Goal: Transaction & Acquisition: Purchase product/service

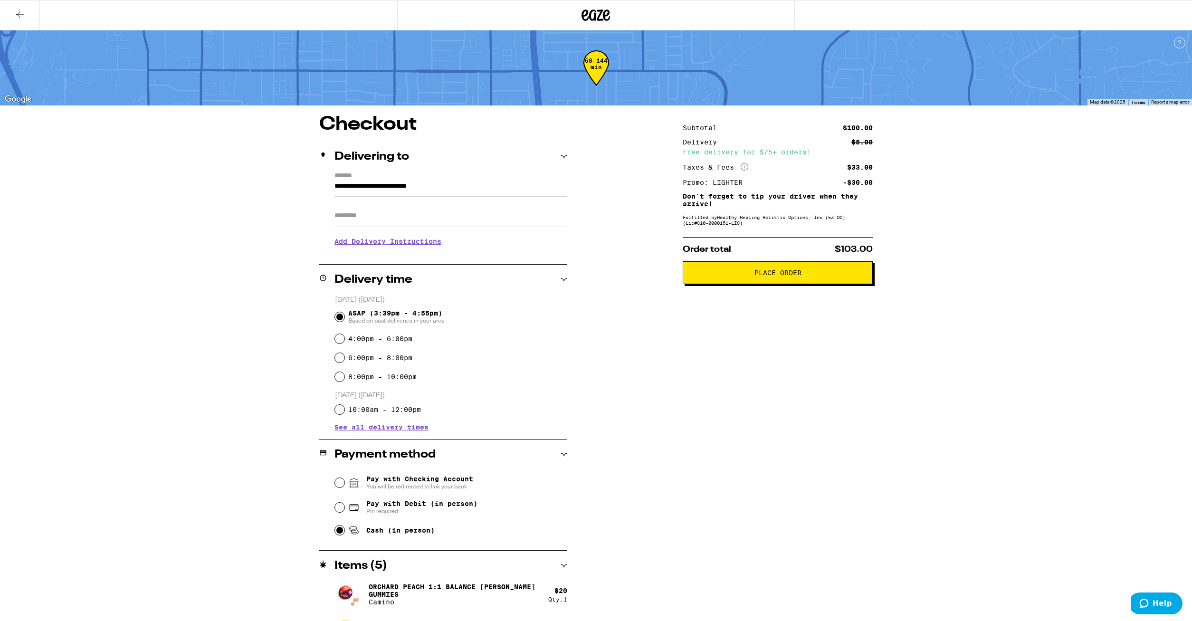
click at [397, 342] on label "4:00pm - 6:00pm" at bounding box center [380, 339] width 64 height 8
click at [344, 342] on input "4:00pm - 6:00pm" at bounding box center [339, 338] width 9 height 9
radio input "true"
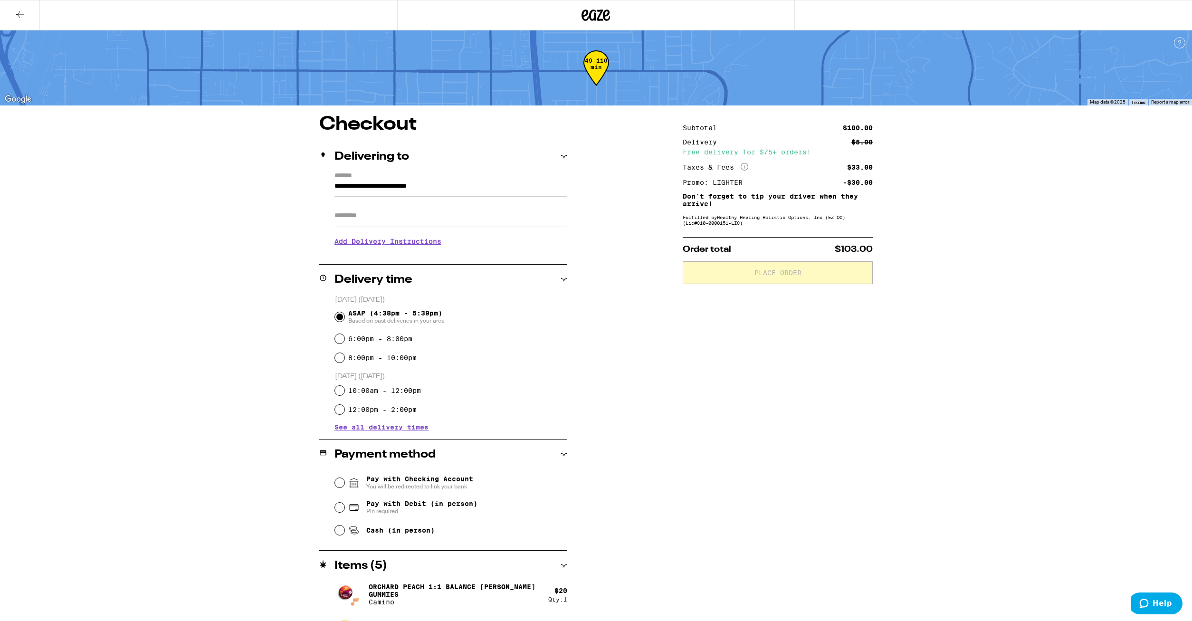
scroll to position [48, 0]
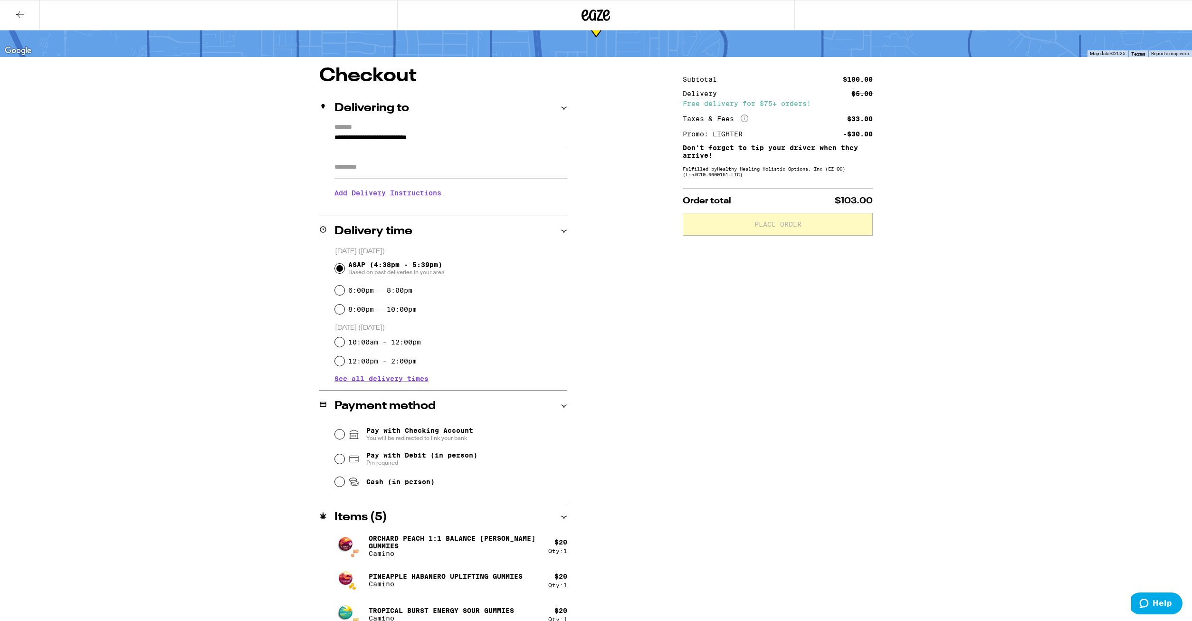
click at [388, 482] on span "Cash (in person)" at bounding box center [400, 482] width 68 height 8
click at [344, 482] on input "Cash (in person)" at bounding box center [339, 481] width 9 height 9
radio input "true"
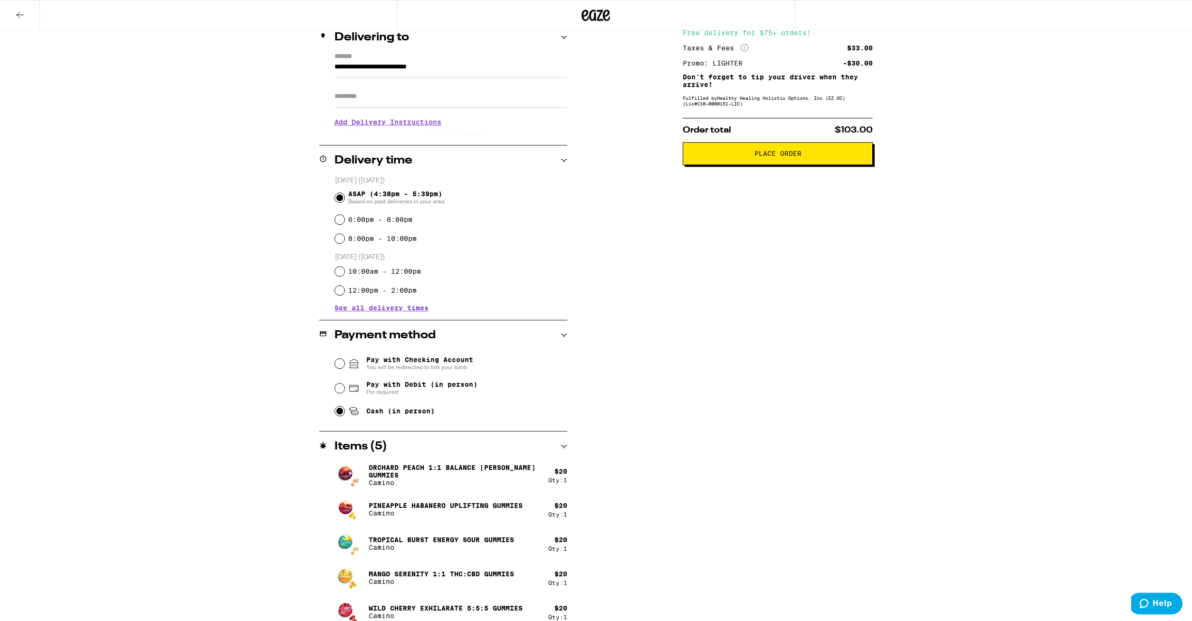
scroll to position [132, 0]
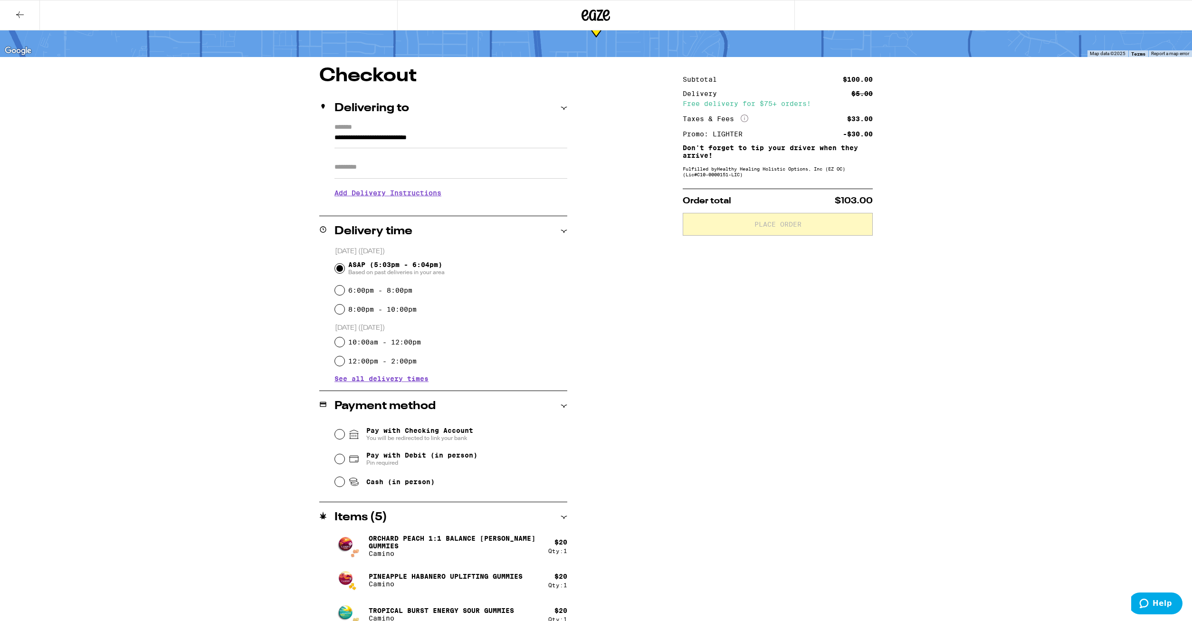
click at [394, 480] on span "Cash (in person)" at bounding box center [400, 482] width 68 height 8
click at [344, 480] on input "Cash (in person)" at bounding box center [339, 481] width 9 height 9
radio input "true"
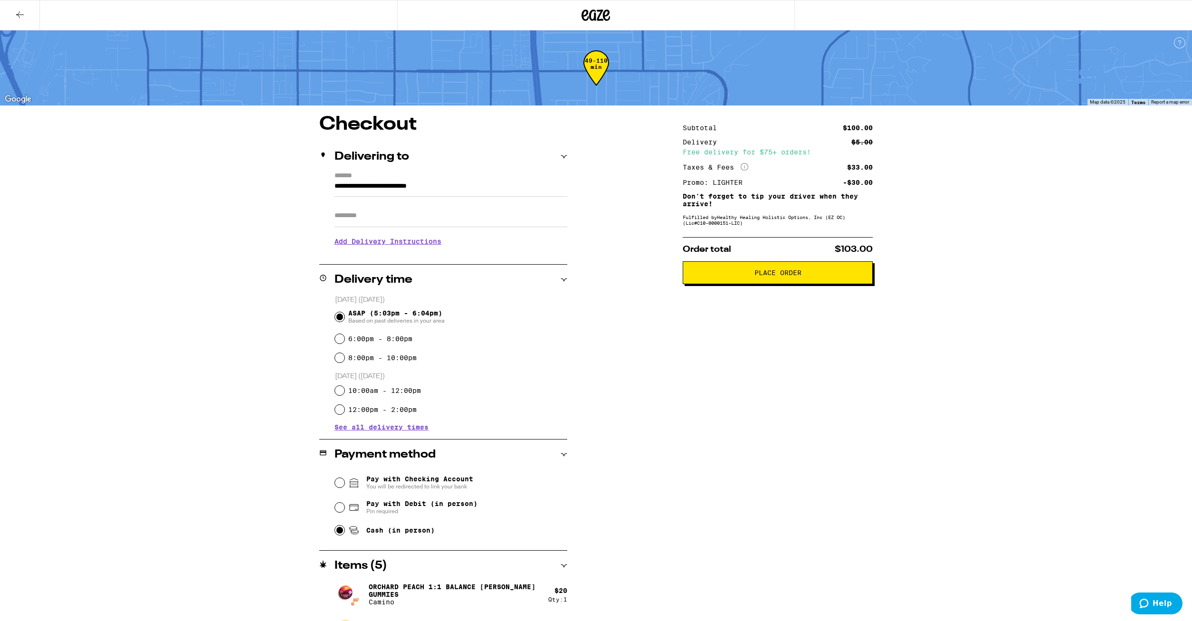
click at [776, 271] on button "Place Order" at bounding box center [777, 272] width 190 height 23
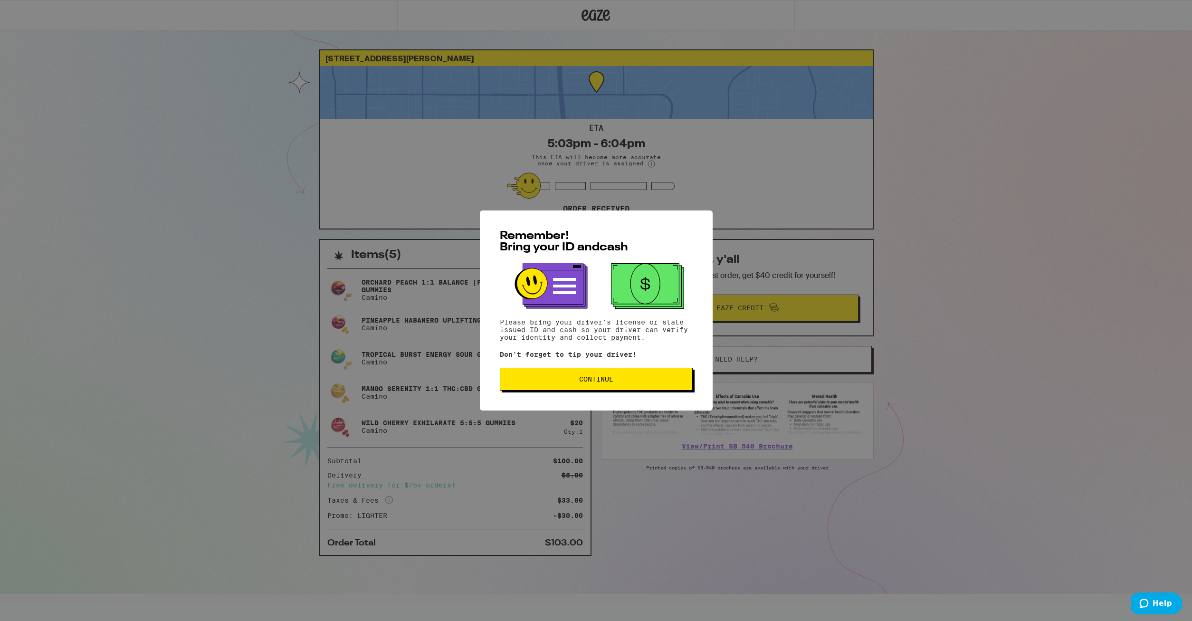
click at [648, 386] on button "Continue" at bounding box center [596, 379] width 193 height 23
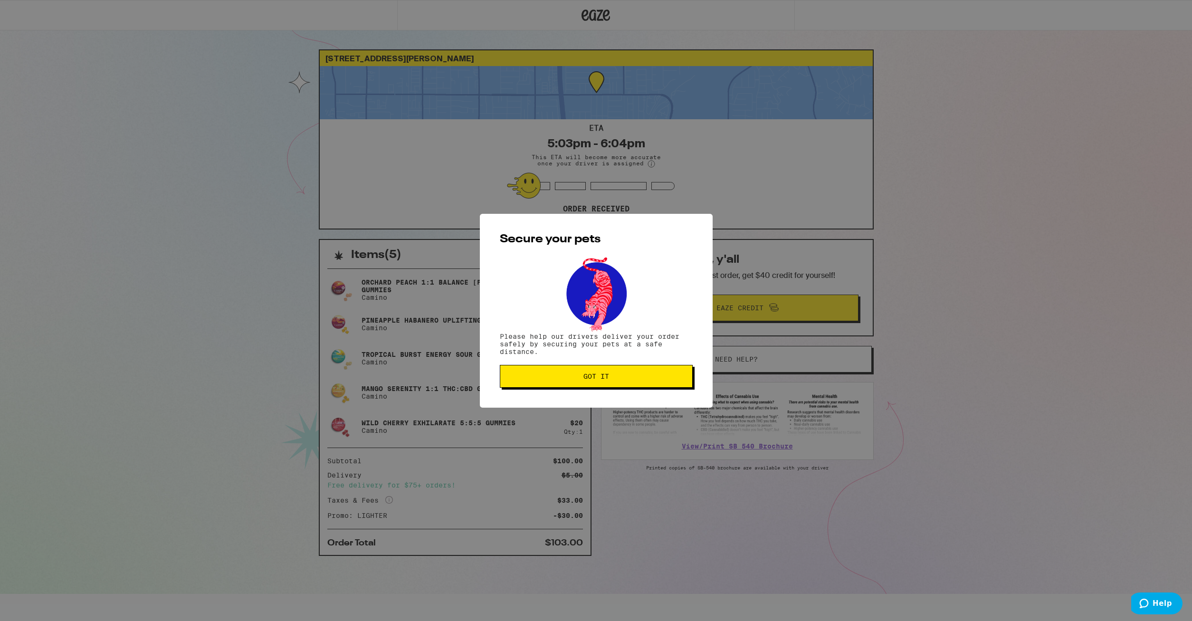
click at [653, 382] on button "Got it" at bounding box center [596, 376] width 193 height 23
